Goal: Navigation & Orientation: Find specific page/section

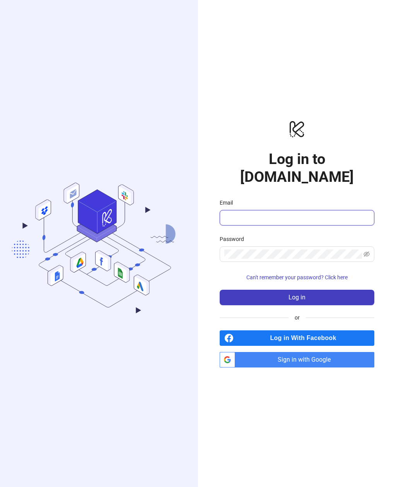
click at [322, 220] on input "Email" at bounding box center [296, 217] width 144 height 9
click at [357, 138] on icon "logo/logo-mobile" at bounding box center [296, 128] width 155 height 19
click at [330, 359] on span "Sign in with Google" at bounding box center [306, 359] width 136 height 15
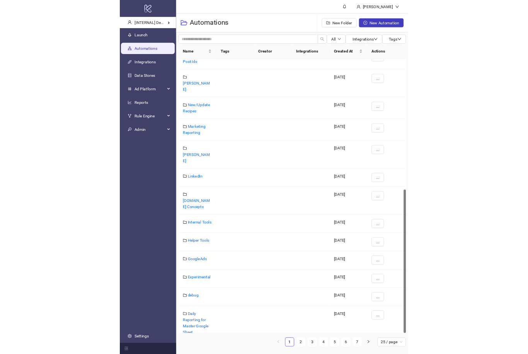
scroll to position [341, 0]
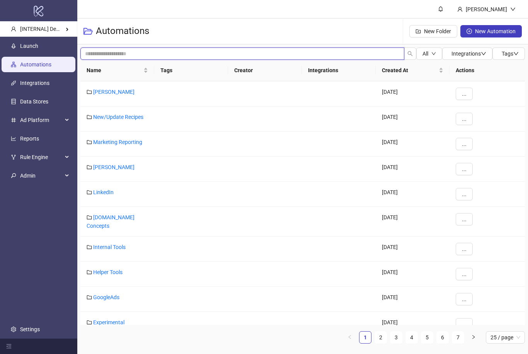
click at [377, 57] on input "search" at bounding box center [242, 54] width 324 height 12
click at [395, 55] on icon "down" at bounding box center [433, 53] width 5 height 5
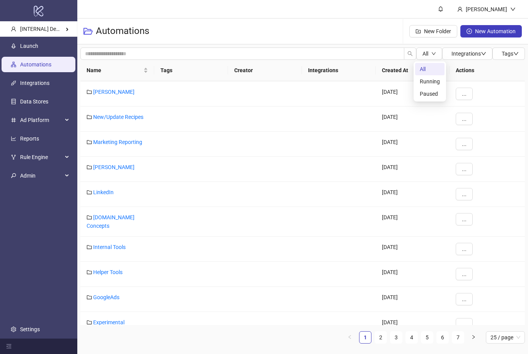
click at [395, 57] on span "Integrations" at bounding box center [468, 54] width 35 height 6
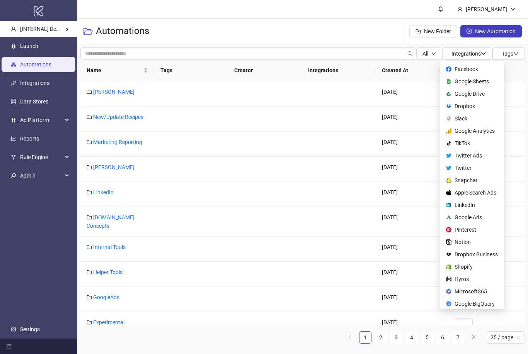
click at [395, 52] on button "Tags" at bounding box center [508, 54] width 32 height 12
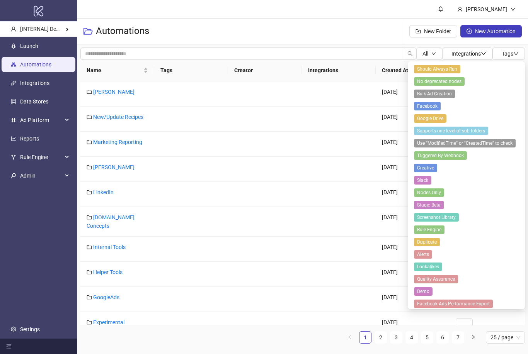
click at [395, 53] on span "Tags" at bounding box center [510, 54] width 17 height 6
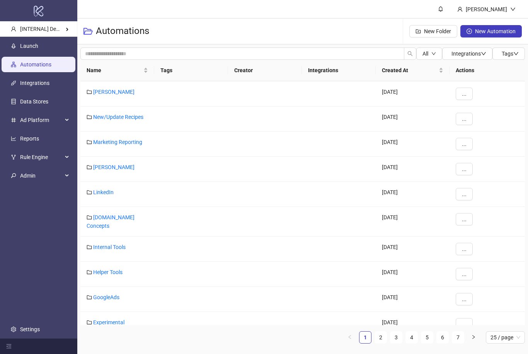
click at [395, 56] on span "Integrations" at bounding box center [468, 54] width 35 height 6
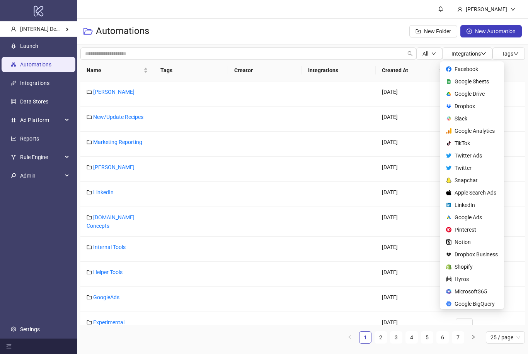
click at [395, 59] on button "Integrations" at bounding box center [467, 54] width 50 height 12
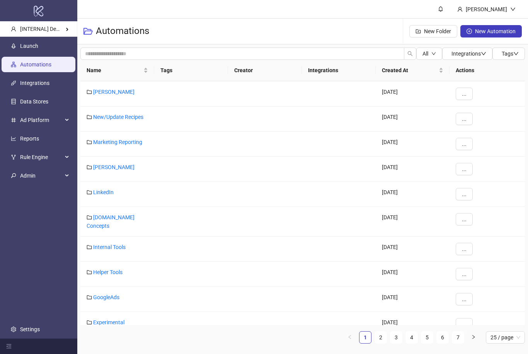
click at [26, 49] on link "Launch" at bounding box center [29, 46] width 18 height 6
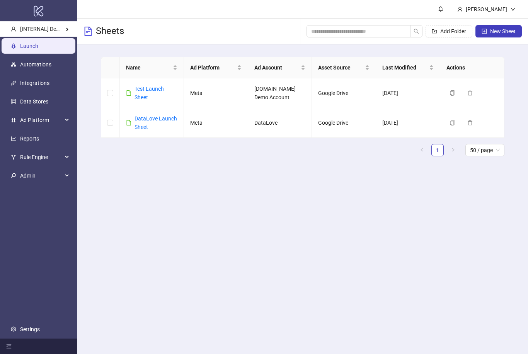
click at [32, 68] on link "Automations" at bounding box center [35, 65] width 31 height 6
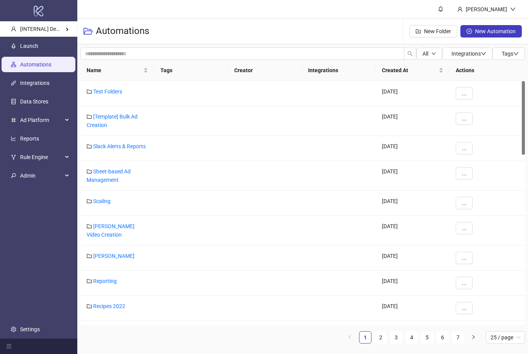
click at [26, 87] on link "Integrations" at bounding box center [34, 83] width 29 height 6
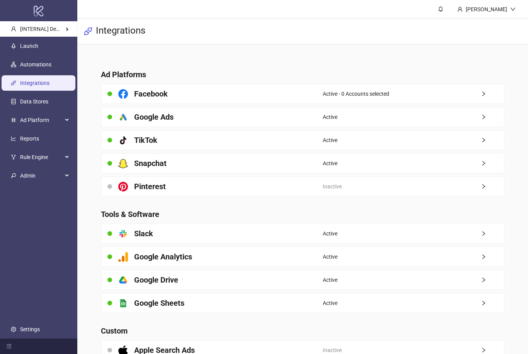
click at [25, 68] on link "Automations" at bounding box center [35, 65] width 31 height 6
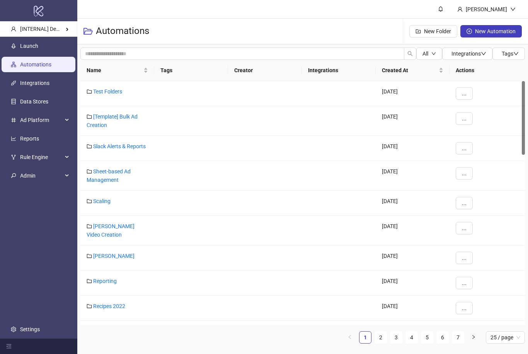
click at [20, 49] on link "Launch" at bounding box center [29, 46] width 18 height 6
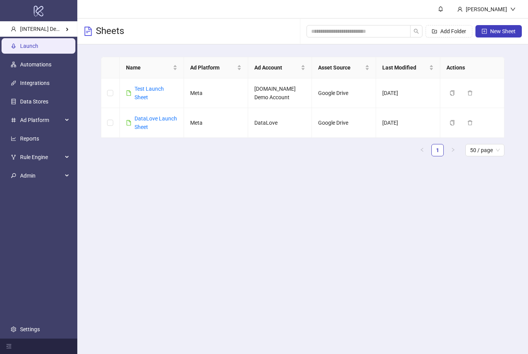
click at [34, 164] on span "Rule Engine" at bounding box center [41, 157] width 43 height 15
click at [63, 165] on div "Rule Engine" at bounding box center [39, 157] width 74 height 15
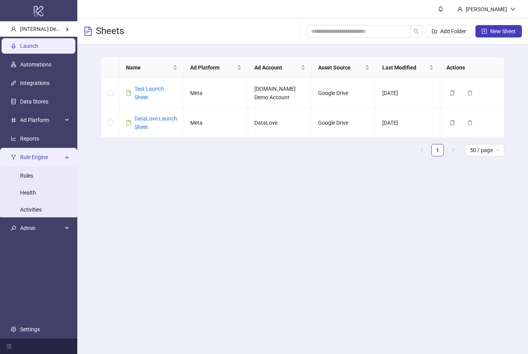
click at [24, 178] on link "Rules" at bounding box center [26, 176] width 13 height 6
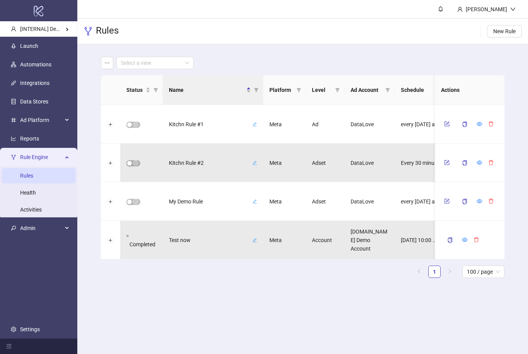
click at [26, 165] on span "Rule Engine" at bounding box center [41, 157] width 43 height 15
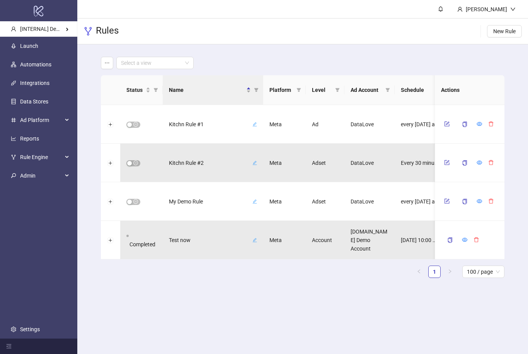
click at [27, 49] on link "Launch" at bounding box center [29, 46] width 18 height 6
